Goal: Transaction & Acquisition: Purchase product/service

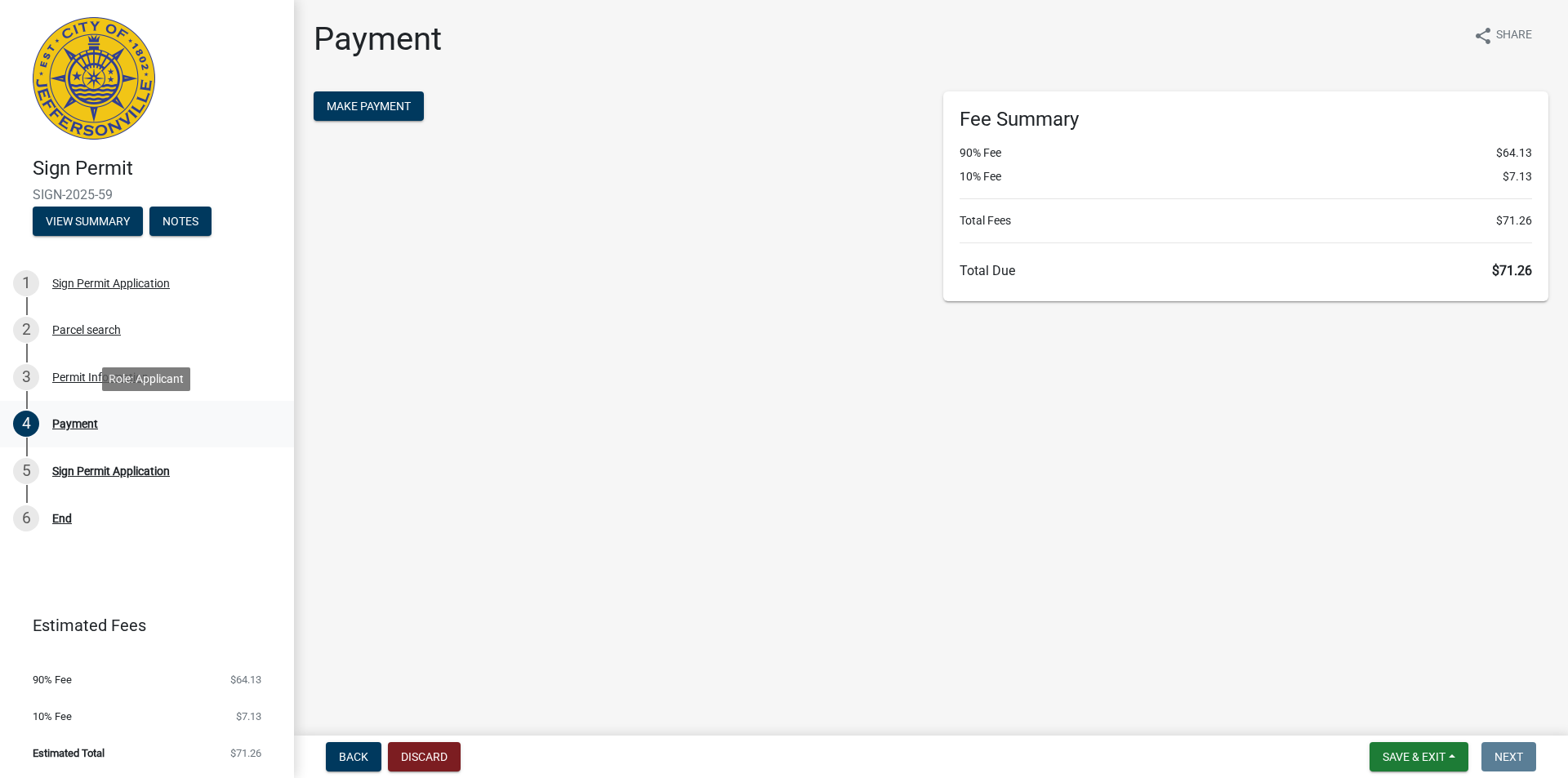
click at [60, 420] on div "Payment" at bounding box center [75, 423] width 46 height 11
click at [366, 105] on span "Make Payment" at bounding box center [369, 106] width 84 height 13
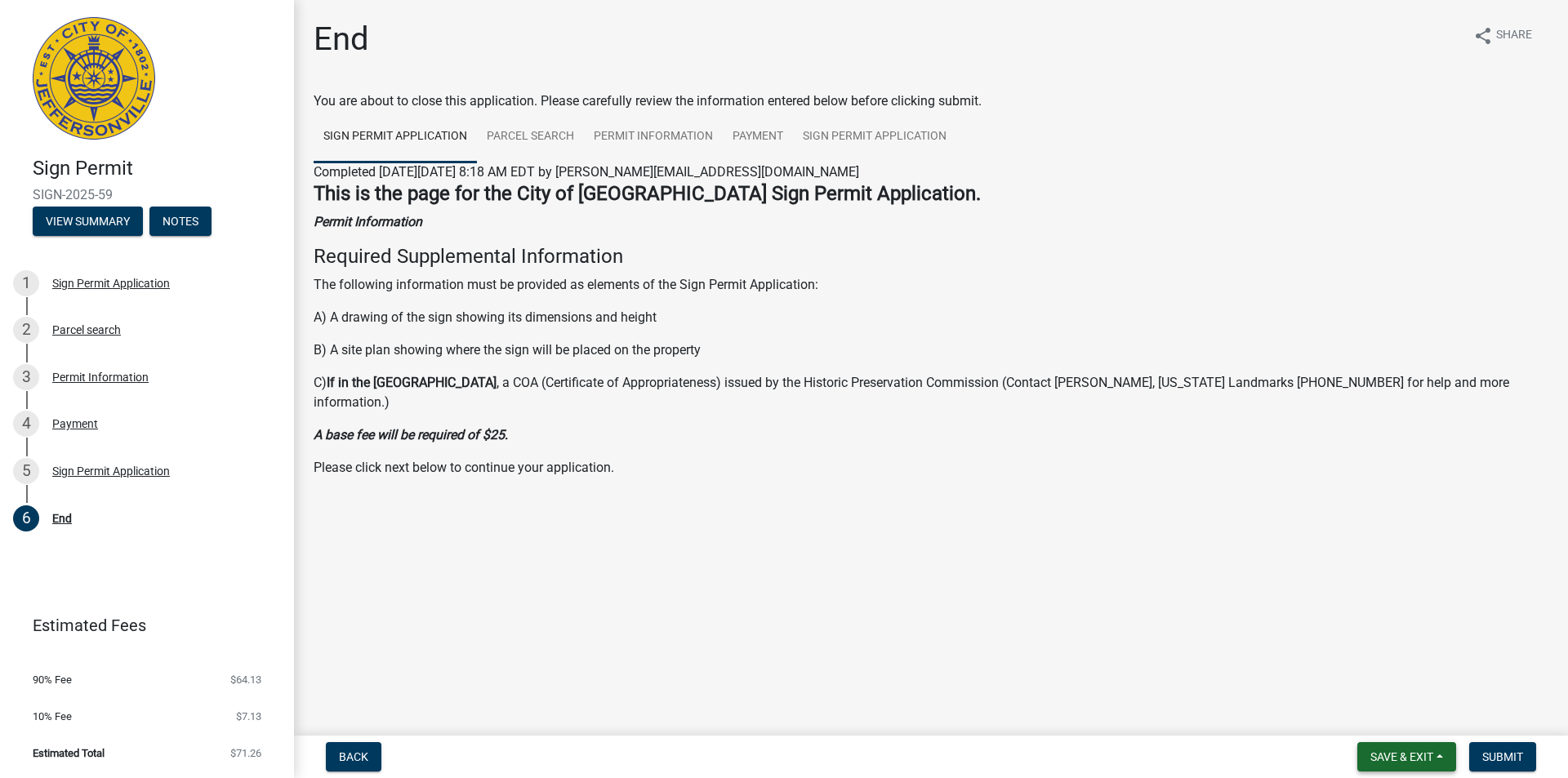
click at [1398, 760] on span "Save & Exit" at bounding box center [1401, 756] width 63 height 13
click at [1358, 714] on button "Save & Exit" at bounding box center [1390, 714] width 130 height 39
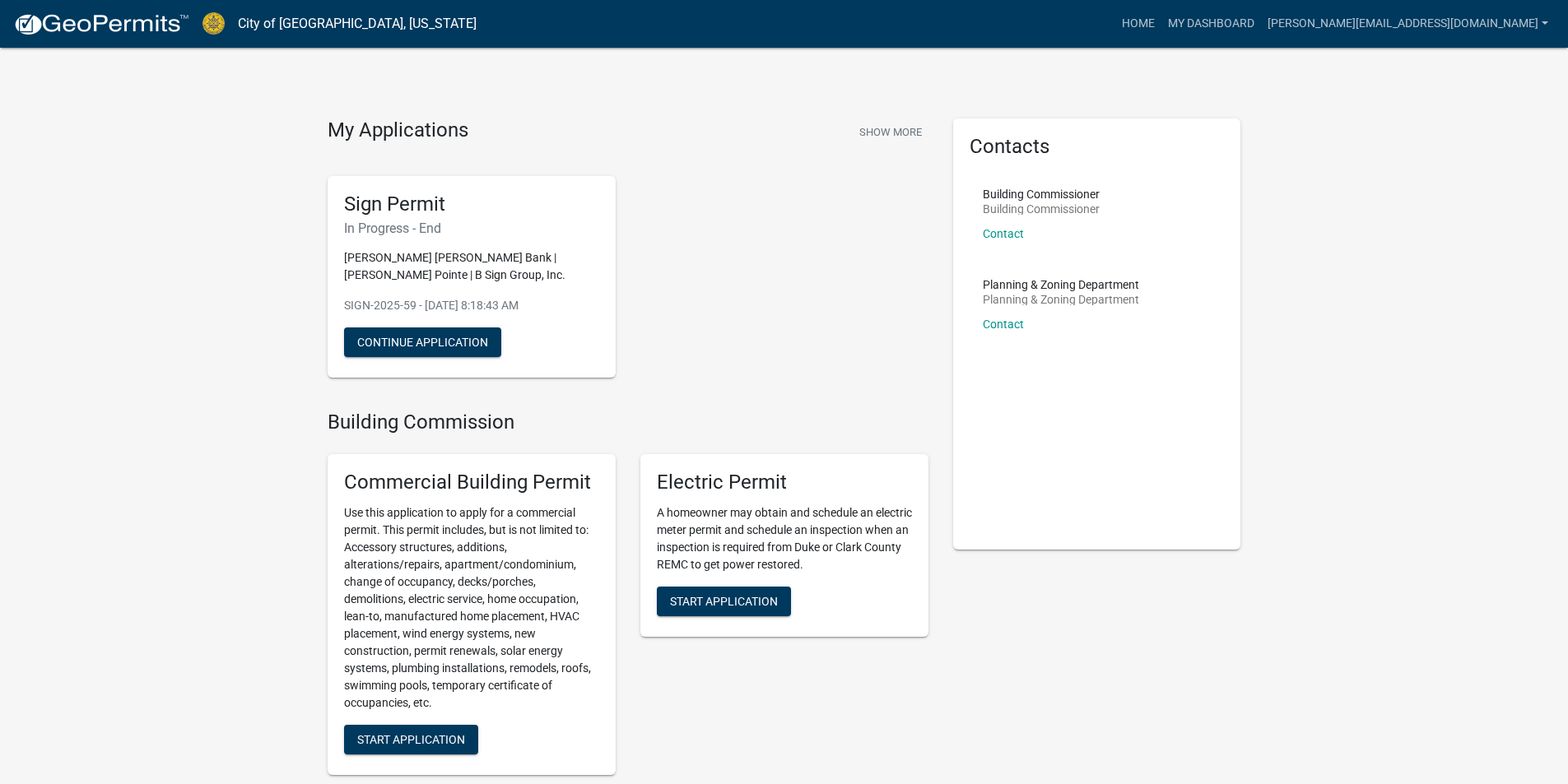
click at [741, 300] on div "Sign Permit In Progress - End [PERSON_NAME] [PERSON_NAME] Bank | [PERSON_NAME] …" at bounding box center [628, 277] width 625 height 228
click at [736, 292] on div "Sign Permit In Progress - End [PERSON_NAME] [PERSON_NAME] Bank | [PERSON_NAME] …" at bounding box center [628, 277] width 625 height 228
